Goal: Task Accomplishment & Management: Manage account settings

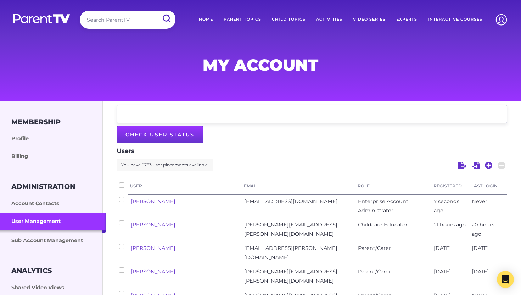
click at [40, 23] on img at bounding box center [41, 18] width 59 height 10
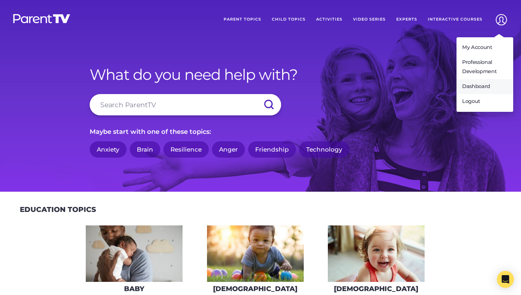
click at [479, 89] on link "Dashboard" at bounding box center [485, 86] width 57 height 15
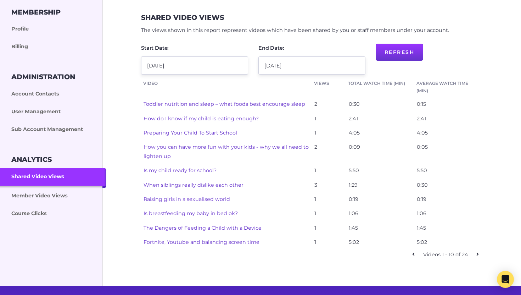
scroll to position [121, 0]
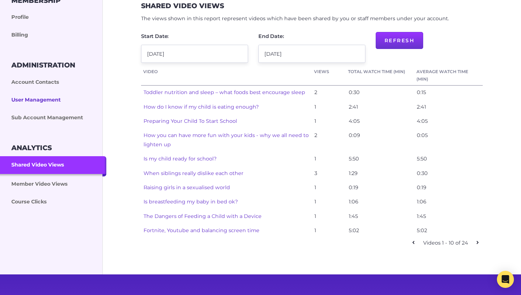
click at [54, 100] on link "User Management" at bounding box center [53, 100] width 106 height 18
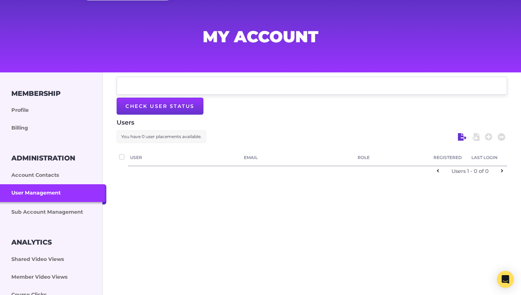
checkbox input "false"
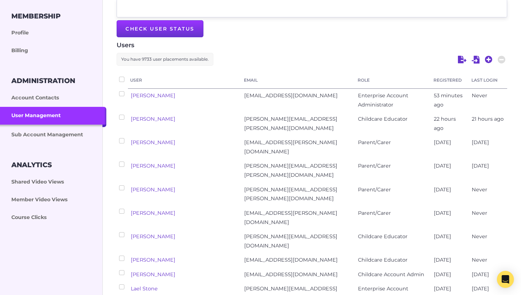
scroll to position [110, 0]
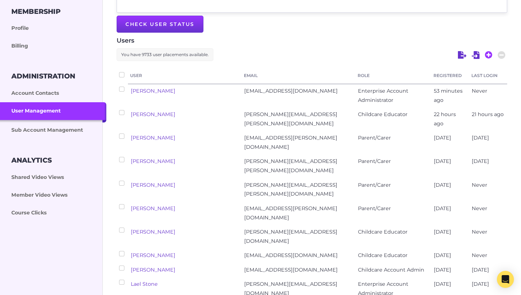
click at [488, 55] on icon at bounding box center [489, 55] width 8 height 8
select select "enterprise_admin"
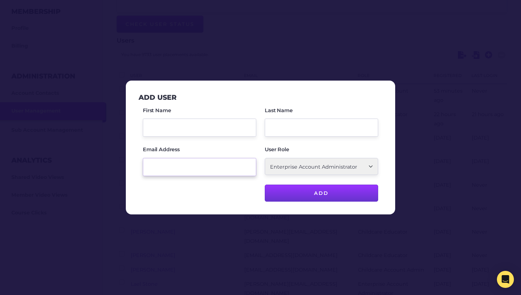
click at [185, 170] on input "Email Address" at bounding box center [199, 167] width 113 height 18
type input "lk@learnsersengaged.com"
click at [156, 131] on input "First Name" at bounding box center [199, 127] width 113 height 18
type input "Lynne"
click at [283, 128] on input "Last Name" at bounding box center [321, 127] width 113 height 18
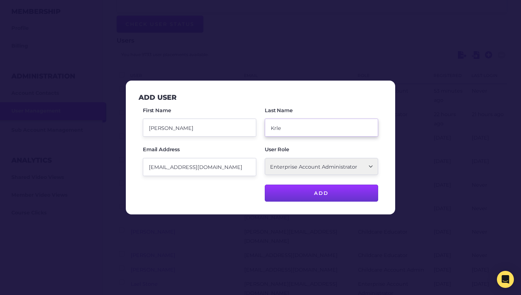
click at [274, 126] on input "Krle" at bounding box center [321, 127] width 113 height 18
type input "Karle"
click at [231, 175] on input "lk@learnsersengaged.com" at bounding box center [199, 167] width 113 height 18
drag, startPoint x: 223, startPoint y: 167, endPoint x: 122, endPoint y: 167, distance: 101.8
click at [122, 167] on div "Add User First Name Lynne Last Name Karle Email Address lk@learnsersengaged.com…" at bounding box center [260, 147] width 521 height 295
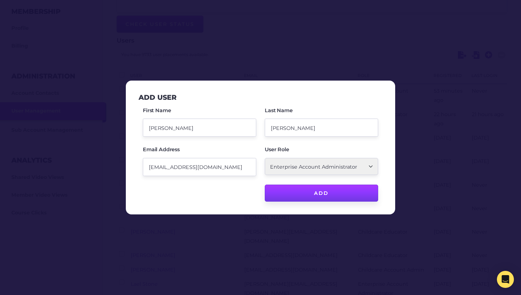
click at [294, 191] on input "Add" at bounding box center [321, 192] width 113 height 17
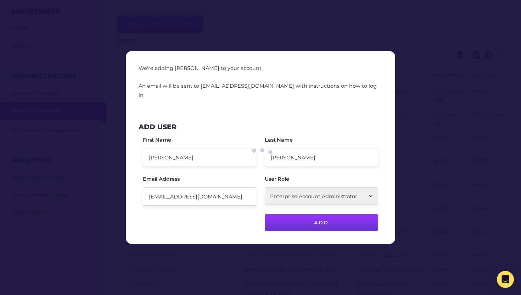
checkbox input "false"
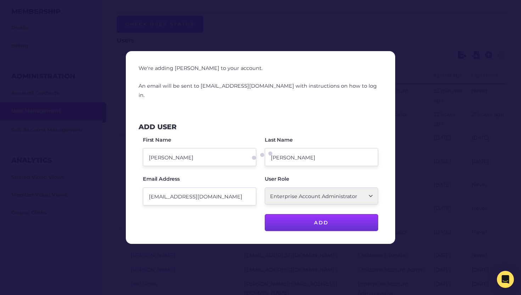
checkbox input "false"
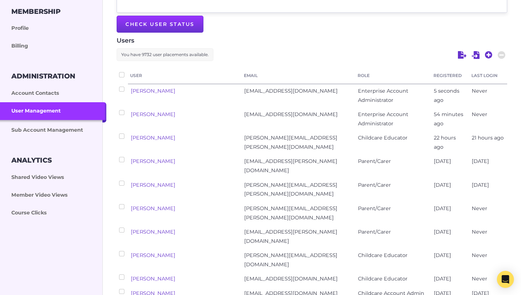
scroll to position [0, 0]
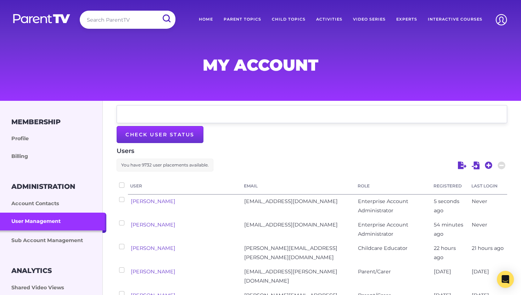
click at [53, 17] on img at bounding box center [41, 18] width 59 height 10
